Goal: Task Accomplishment & Management: Use online tool/utility

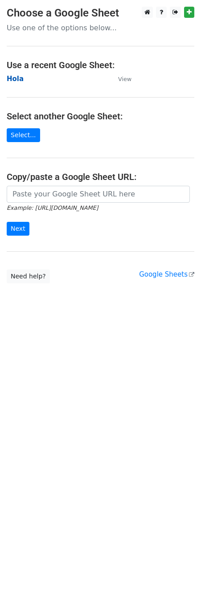
click at [16, 81] on strong "Hola" at bounding box center [15, 79] width 17 height 8
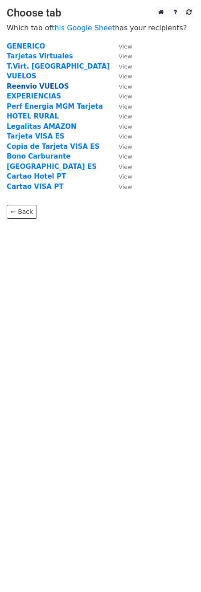
click at [24, 85] on strong "Reenvio VUELOS" at bounding box center [38, 86] width 62 height 8
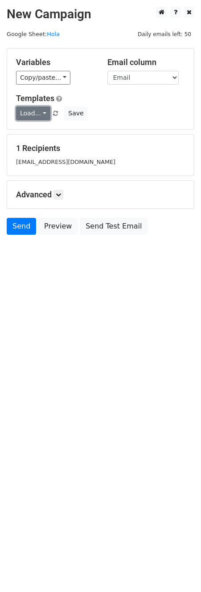
click at [36, 114] on link "Load..." at bounding box center [33, 113] width 34 height 14
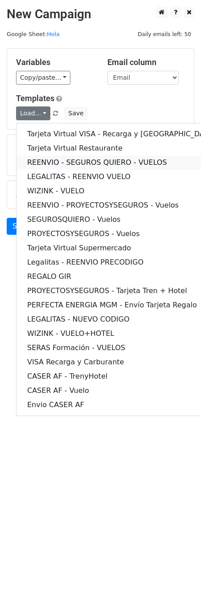
click at [43, 162] on link "REENVIO - SEGUROS QUIERO - VUELOS" at bounding box center [120, 162] width 209 height 14
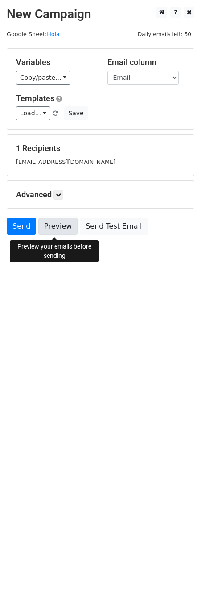
click at [51, 225] on link "Preview" at bounding box center [57, 226] width 39 height 17
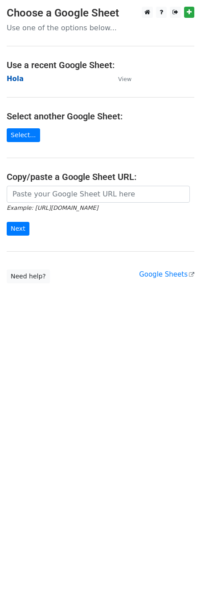
click at [15, 78] on strong "Hola" at bounding box center [15, 79] width 17 height 8
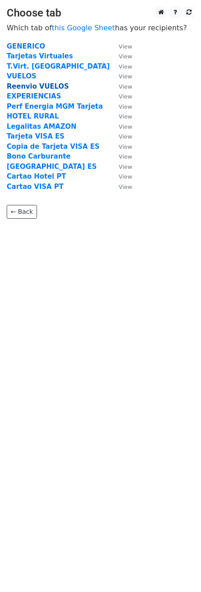
click at [31, 87] on strong "Reenvio VUELOS" at bounding box center [38, 86] width 62 height 8
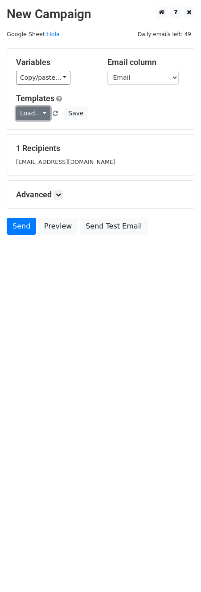
click at [37, 114] on link "Load..." at bounding box center [33, 113] width 34 height 14
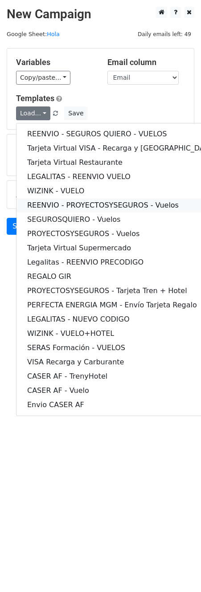
click at [64, 203] on link "REENVIO - PROYECTOSYSEGUROS - Vuelos" at bounding box center [120, 205] width 209 height 14
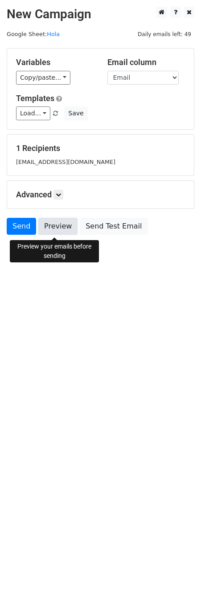
click at [59, 222] on link "Preview" at bounding box center [57, 226] width 39 height 17
